Goal: Task Accomplishment & Management: Use online tool/utility

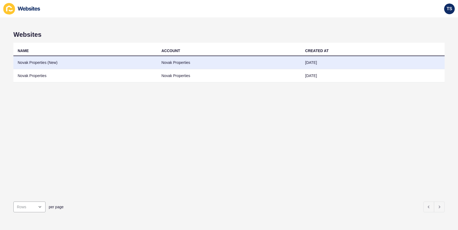
click at [29, 61] on td "Novak Properties (New)" at bounding box center [85, 62] width 144 height 13
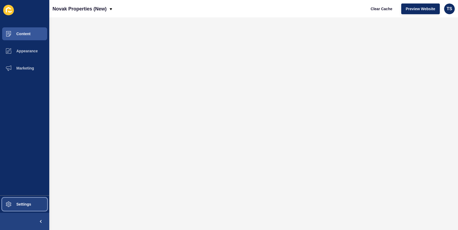
click at [29, 202] on span "Settings" at bounding box center [15, 204] width 32 height 4
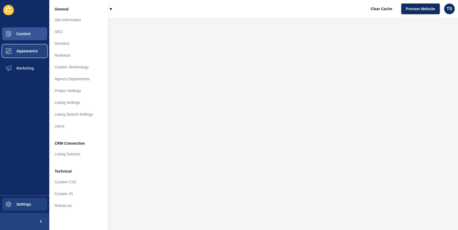
click at [25, 50] on span "Appearance" at bounding box center [18, 51] width 39 height 4
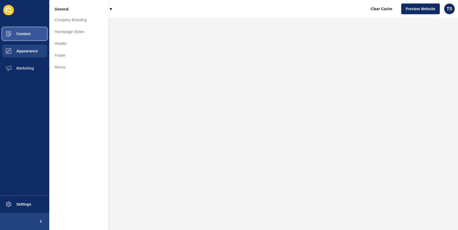
click at [25, 34] on span "Content" at bounding box center [14, 34] width 31 height 4
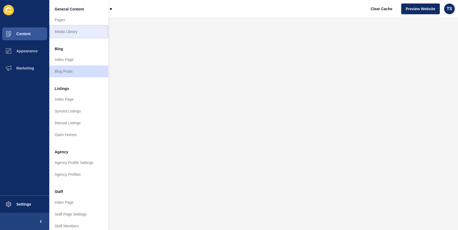
click at [69, 33] on link "Media Library" at bounding box center [78, 32] width 59 height 12
